Goal: Browse casually: Explore the website without a specific task or goal

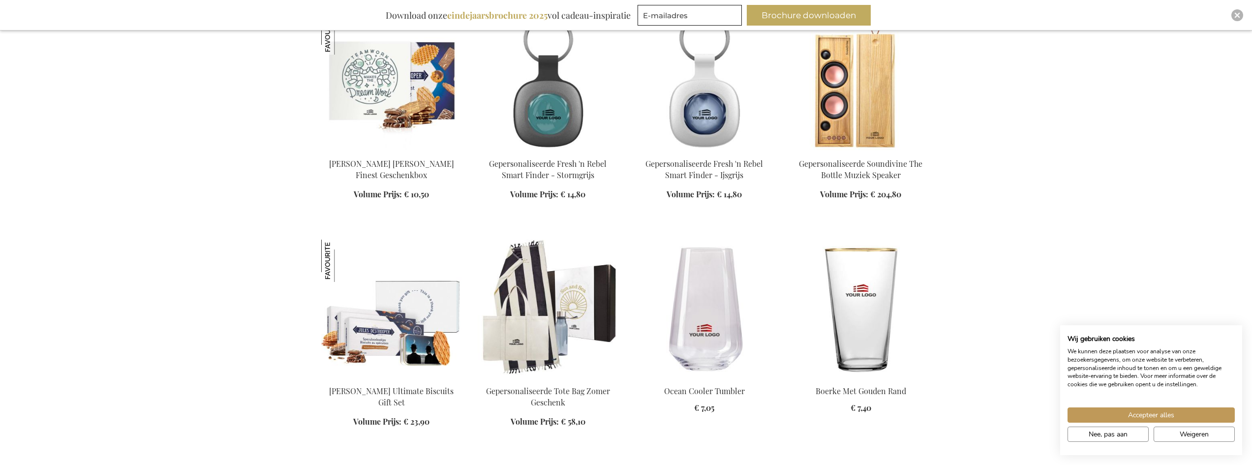
scroll to position [689, 0]
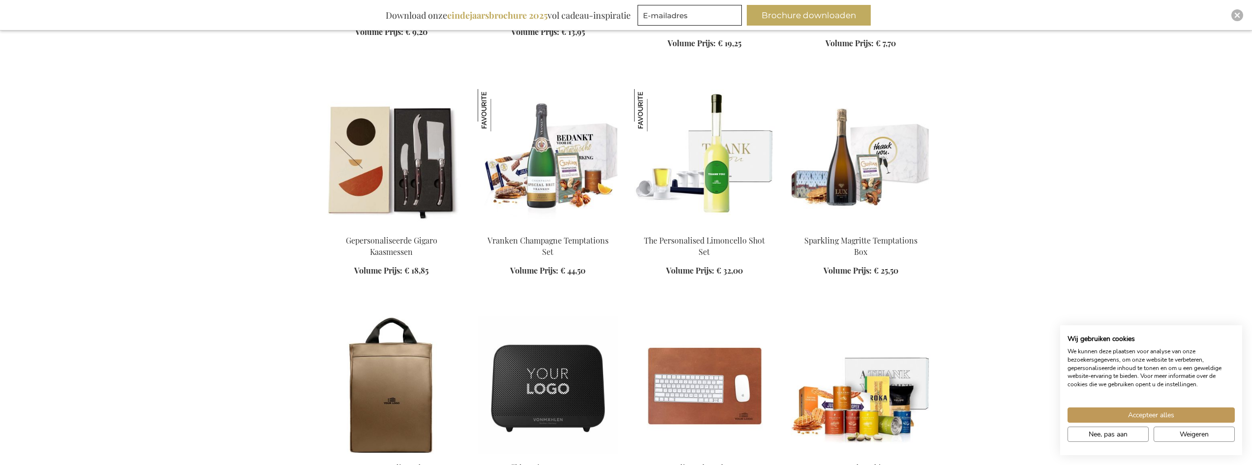
scroll to position [1279, 0]
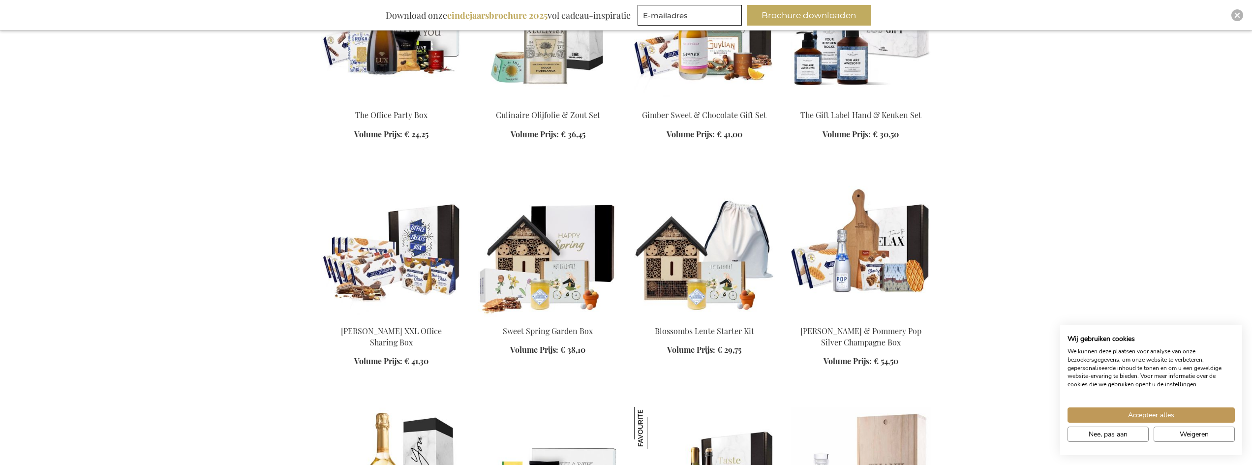
scroll to position [2312, 0]
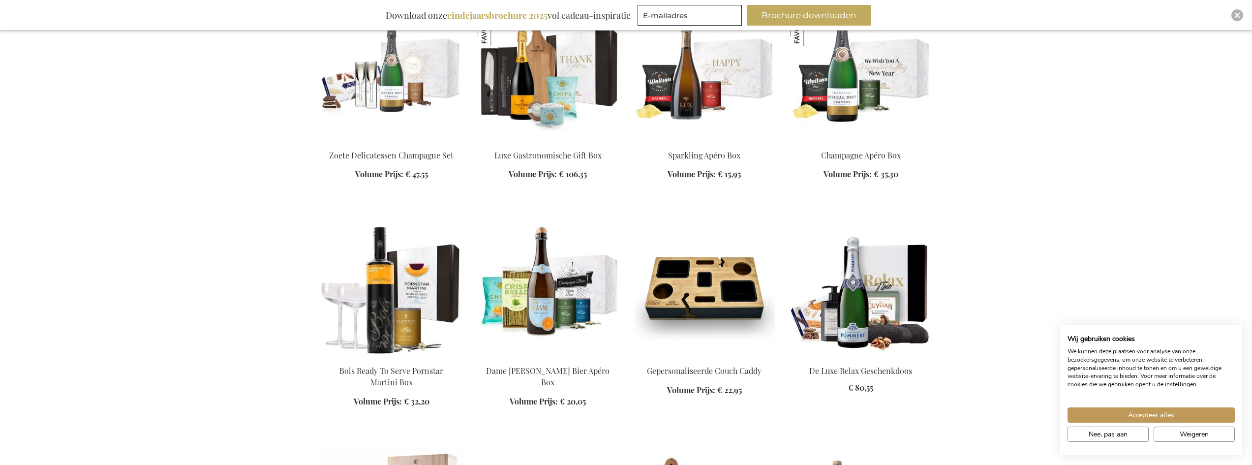
scroll to position [2951, 0]
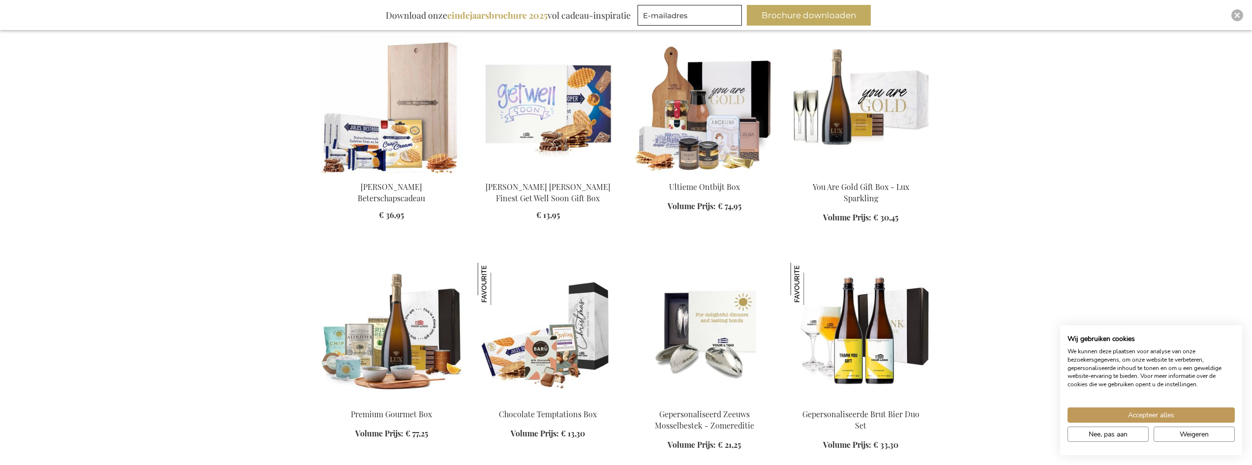
scroll to position [3394, 0]
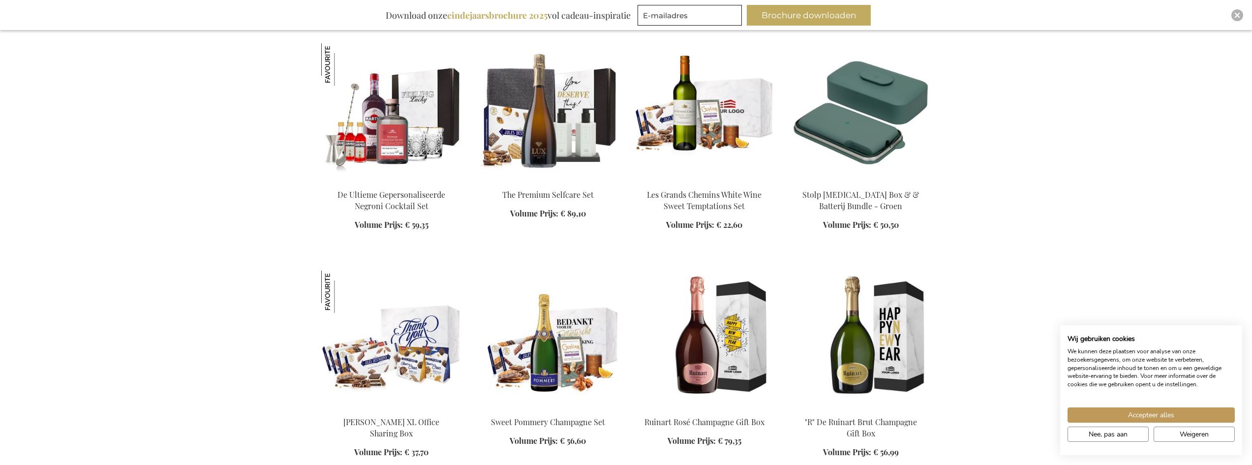
scroll to position [4181, 0]
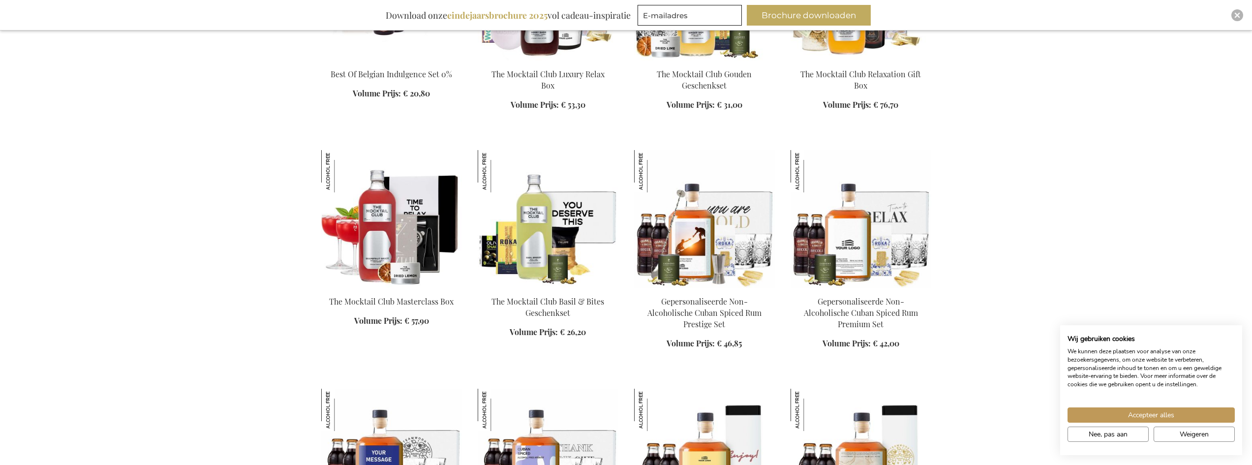
scroll to position [4870, 0]
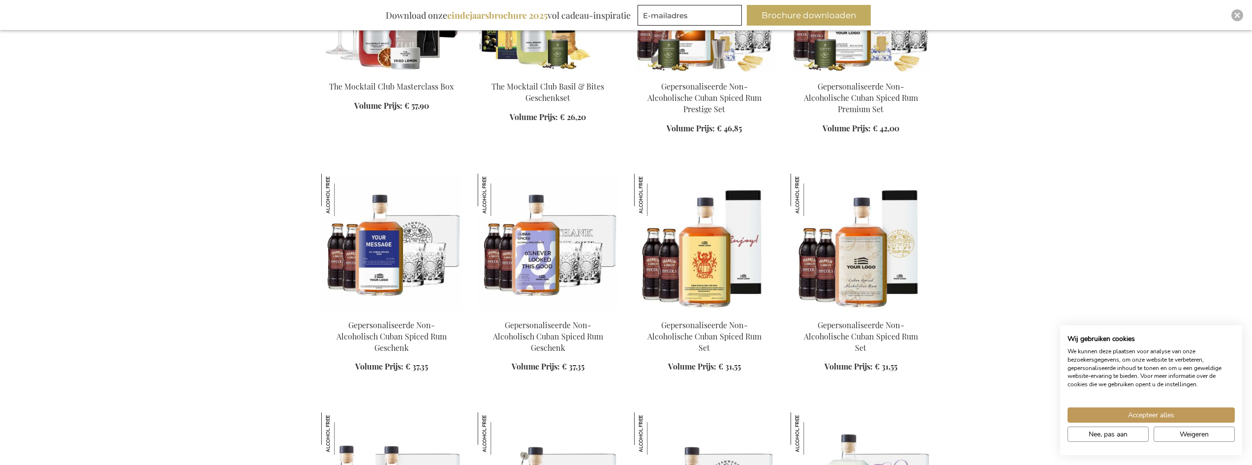
scroll to position [5067, 0]
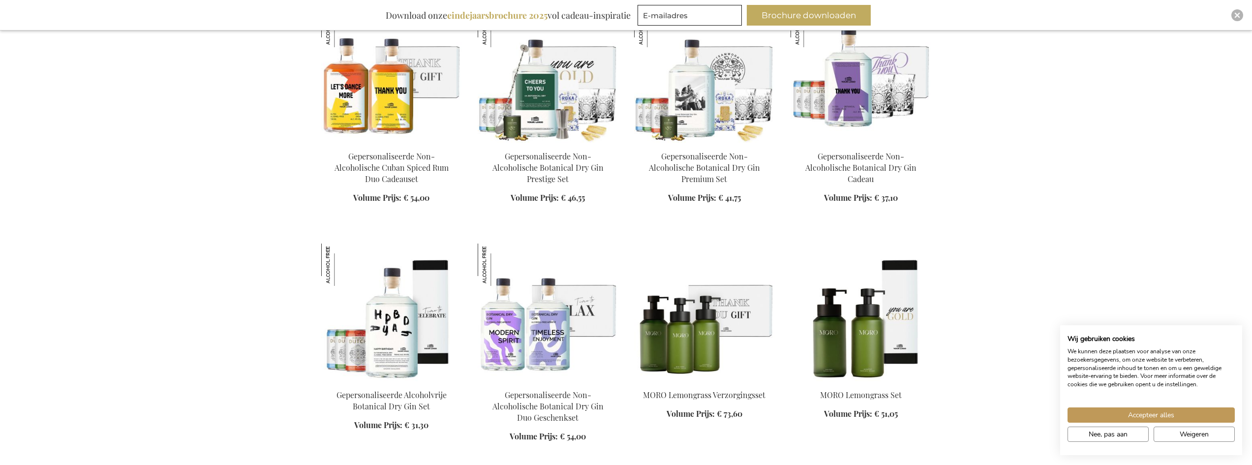
scroll to position [5460, 0]
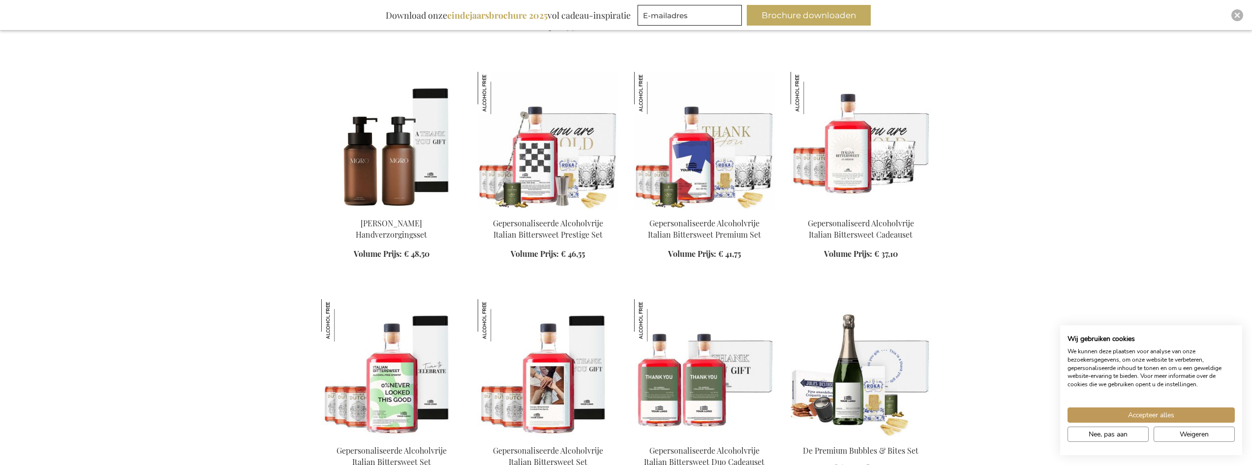
scroll to position [5854, 0]
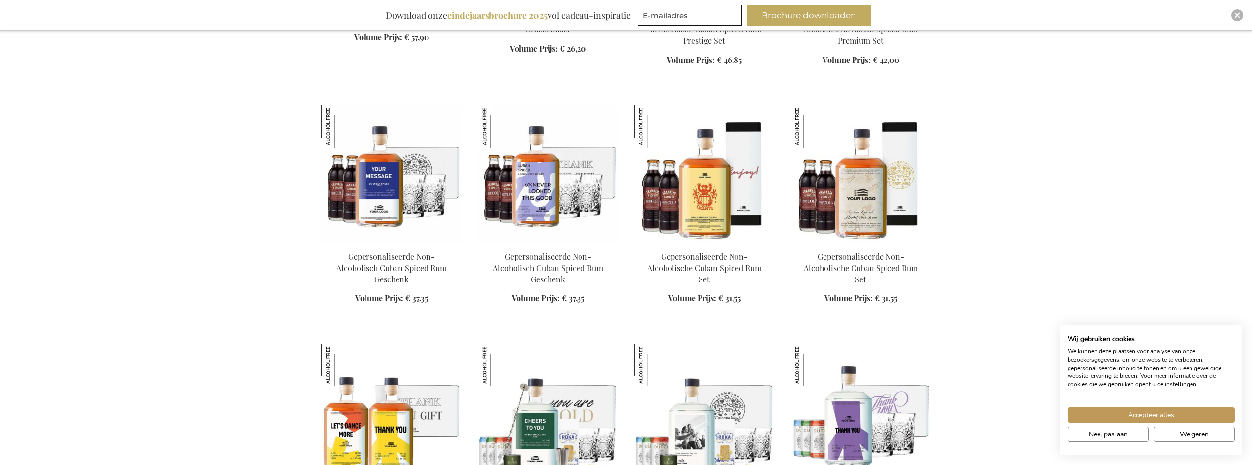
scroll to position [5067, 0]
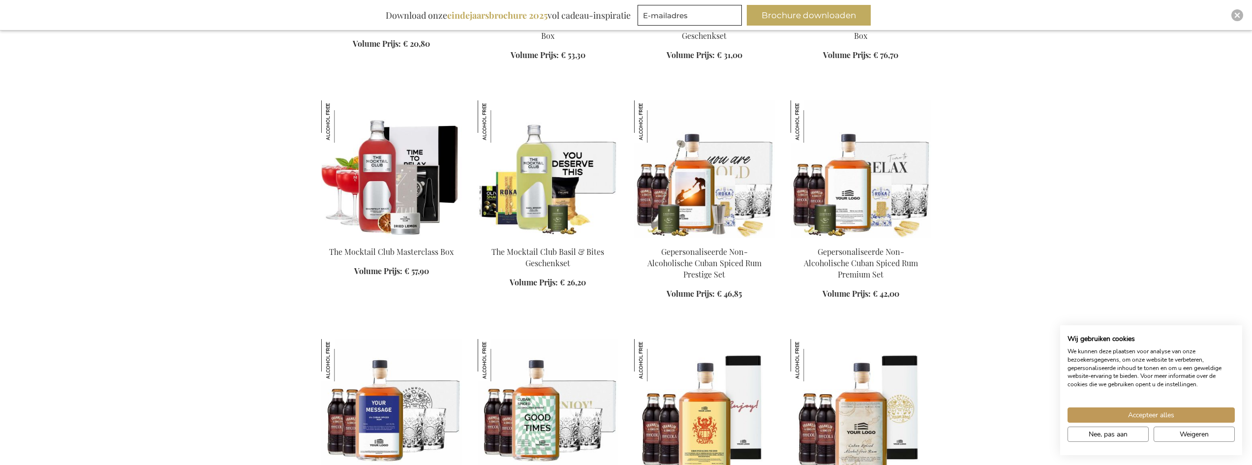
scroll to position [4870, 0]
click at [376, 174] on img at bounding box center [391, 170] width 141 height 138
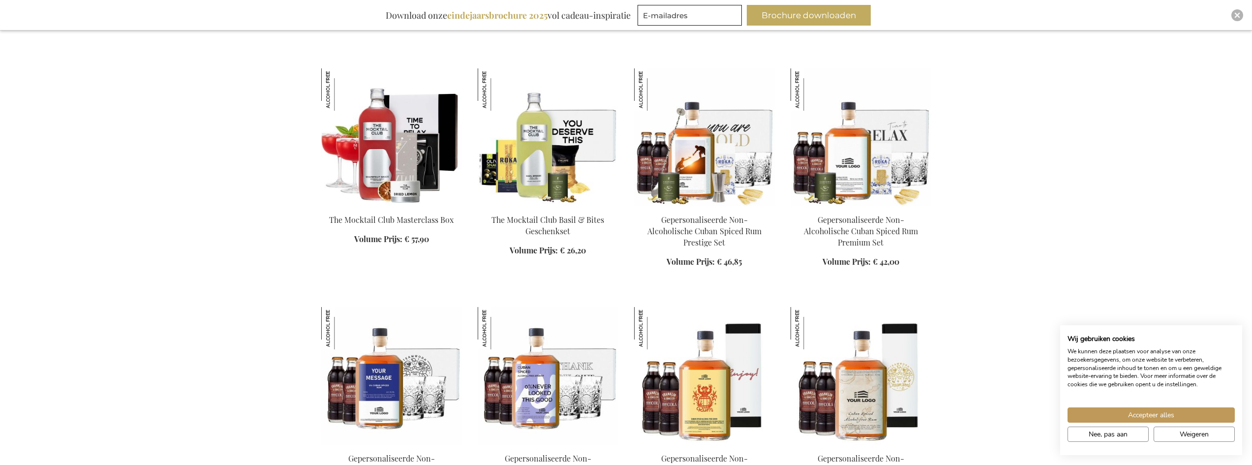
scroll to position [881, 0]
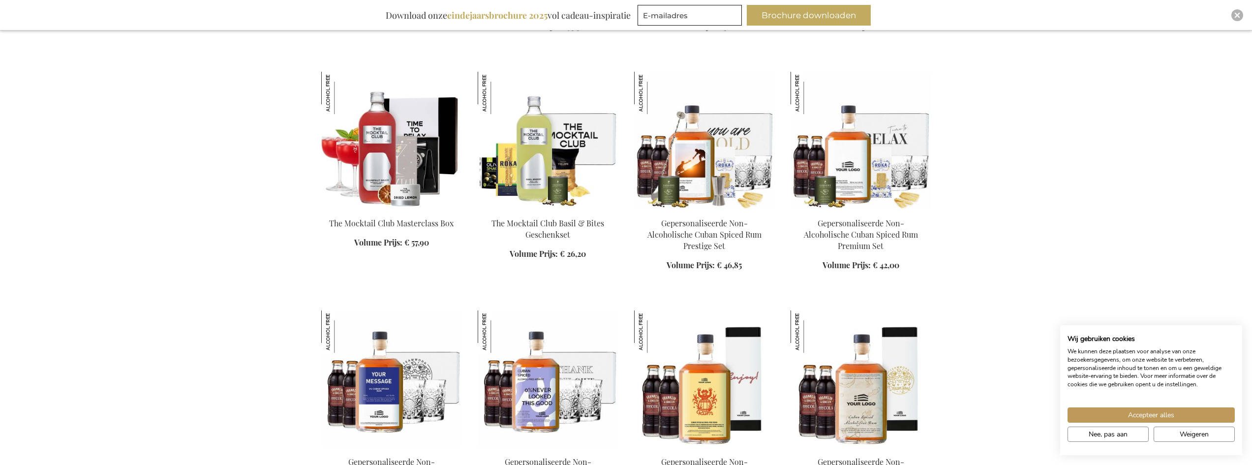
click at [545, 171] on img at bounding box center [548, 141] width 141 height 138
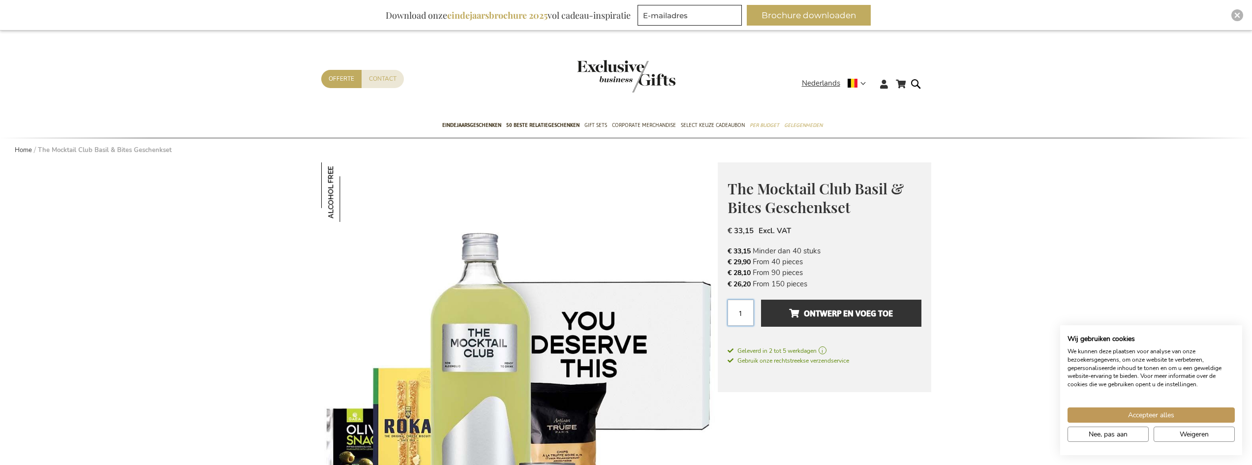
click at [747, 312] on input "1" at bounding box center [741, 313] width 26 height 26
drag, startPoint x: 747, startPoint y: 311, endPoint x: 736, endPoint y: 313, distance: 10.9
click at [736, 313] on input "1" at bounding box center [741, 313] width 26 height 26
type input "2"
click at [917, 382] on div "The Mocktail Club Basil & Bites Geschenkset € 33,15 Excl. VAT € 33,15 Minder da…" at bounding box center [824, 277] width 213 height 230
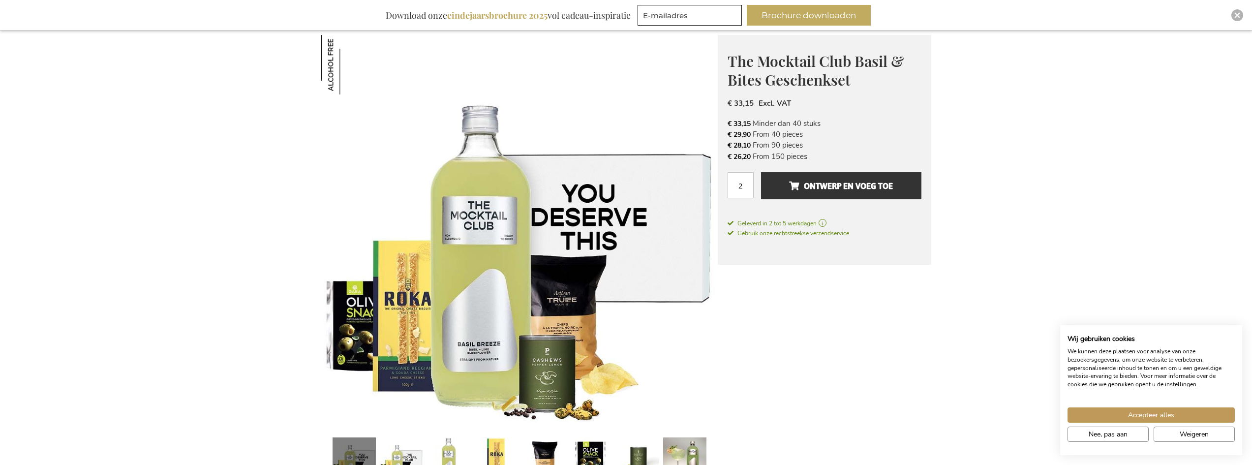
scroll to position [98, 0]
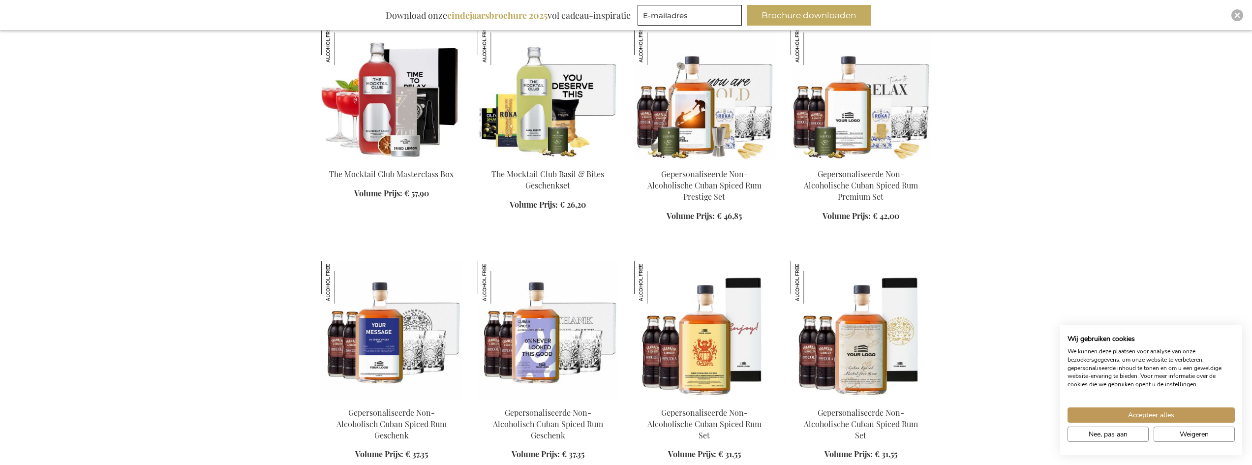
scroll to position [881, 0]
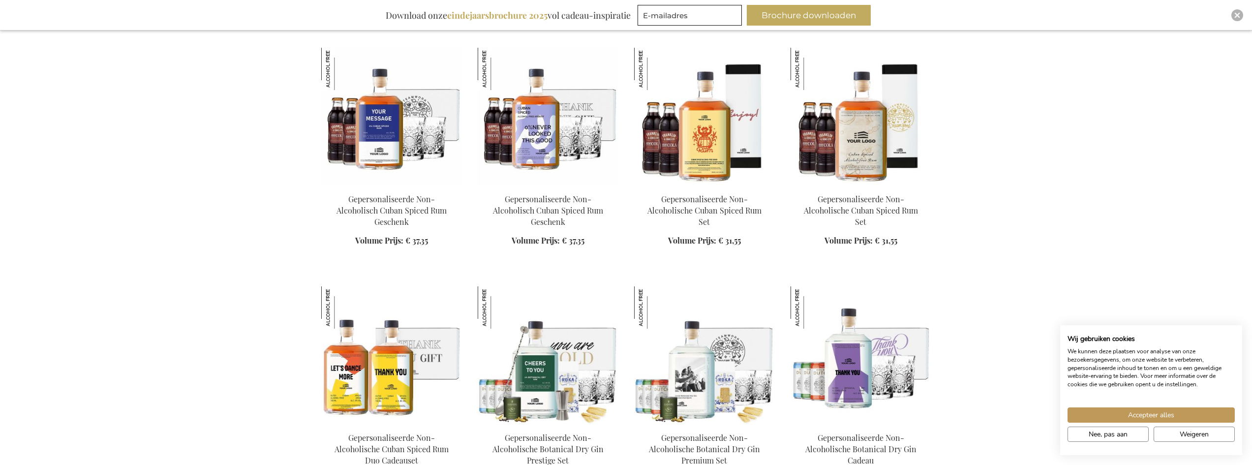
scroll to position [1127, 0]
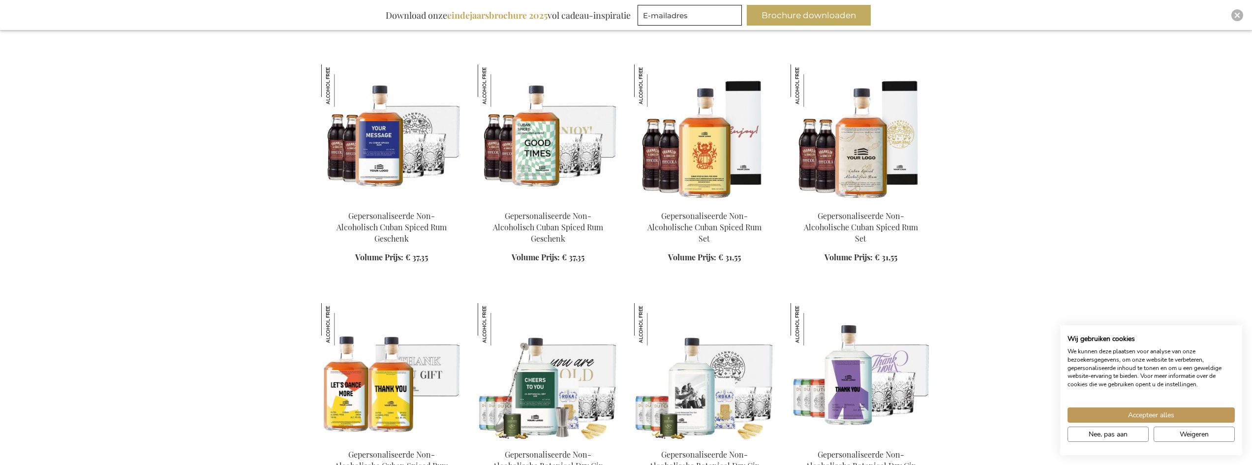
click at [541, 201] on img at bounding box center [548, 133] width 141 height 138
